Goal: Transaction & Acquisition: Purchase product/service

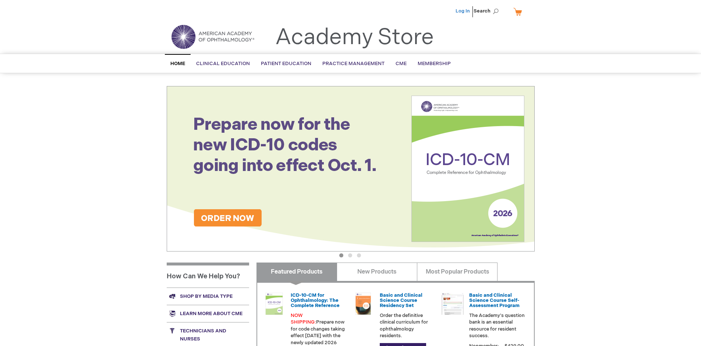
click at [463, 11] on link "Log In" at bounding box center [463, 11] width 14 height 6
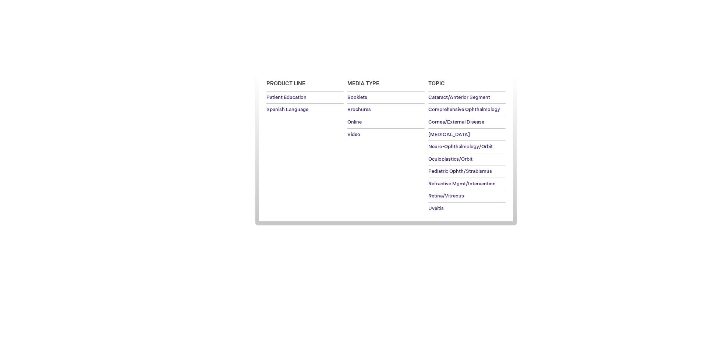
click at [284, 64] on span "Patient Education" at bounding box center [286, 64] width 50 height 6
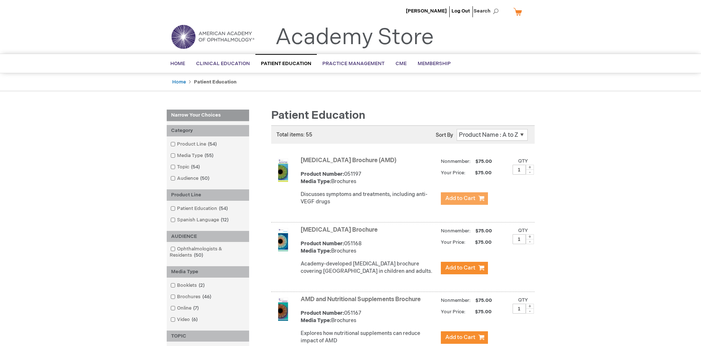
click at [464, 199] on span "Add to Cart" at bounding box center [460, 198] width 30 height 7
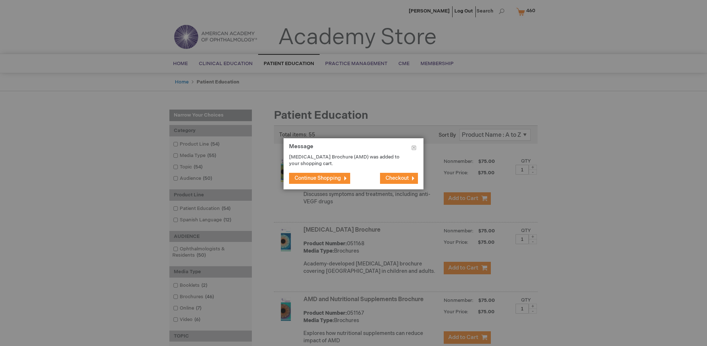
click at [318, 178] on span "Continue Shopping" at bounding box center [317, 178] width 46 height 6
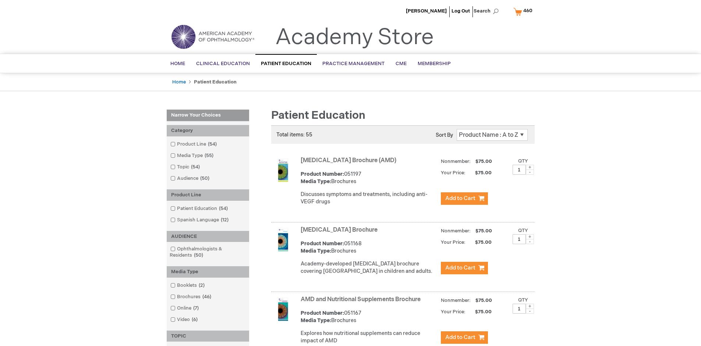
click at [362, 303] on link "AMD and Nutritional Supplements Brochure" at bounding box center [361, 299] width 120 height 7
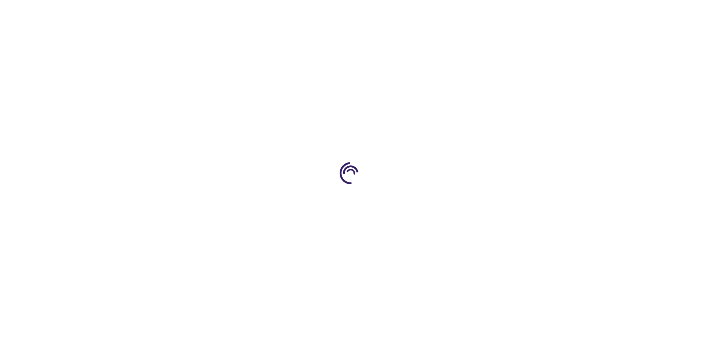
type input "1"
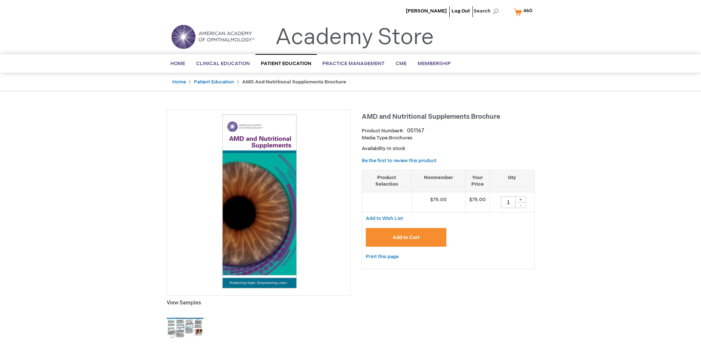
click at [406, 237] on span "Add to Cart" at bounding box center [406, 238] width 27 height 6
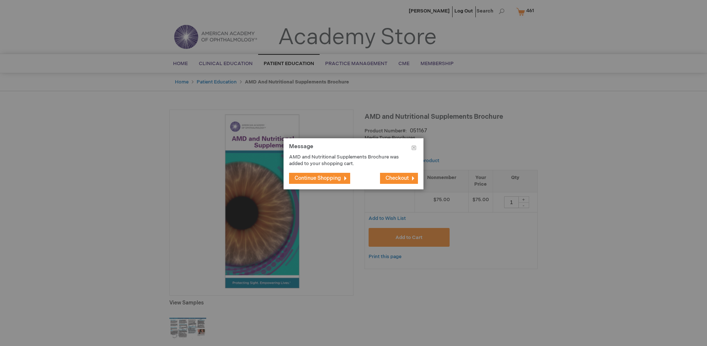
click at [318, 178] on span "Continue Shopping" at bounding box center [317, 178] width 46 height 6
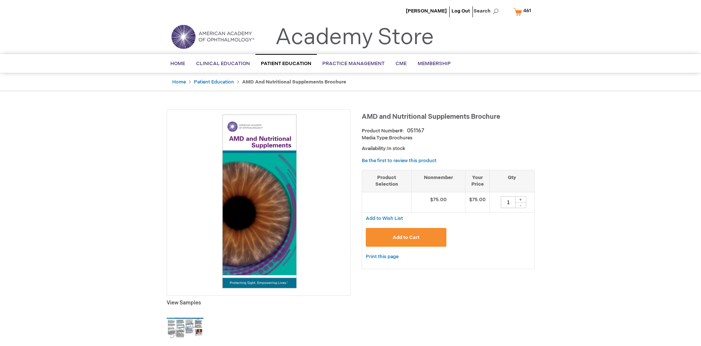
click at [524, 11] on span "461" at bounding box center [527, 11] width 8 height 6
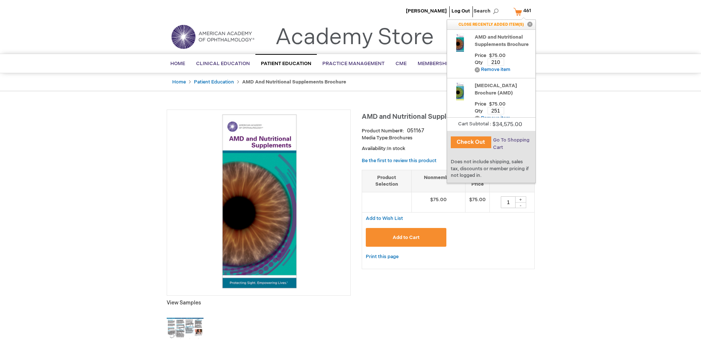
click at [511, 140] on span "Go To Shopping Cart" at bounding box center [511, 143] width 36 height 13
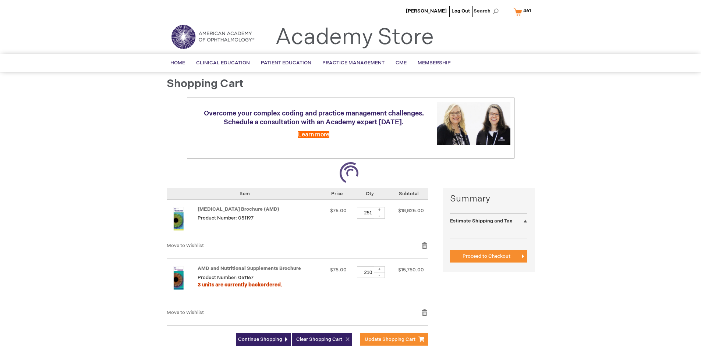
select select "US"
select select "41"
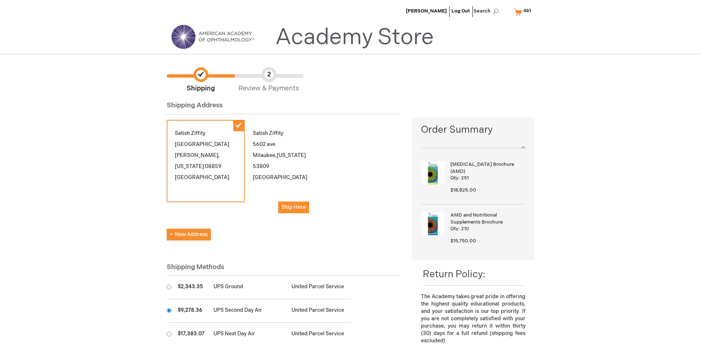
click at [169, 311] on input "radio" at bounding box center [169, 310] width 5 height 5
